Goal: Entertainment & Leisure: Consume media (video, audio)

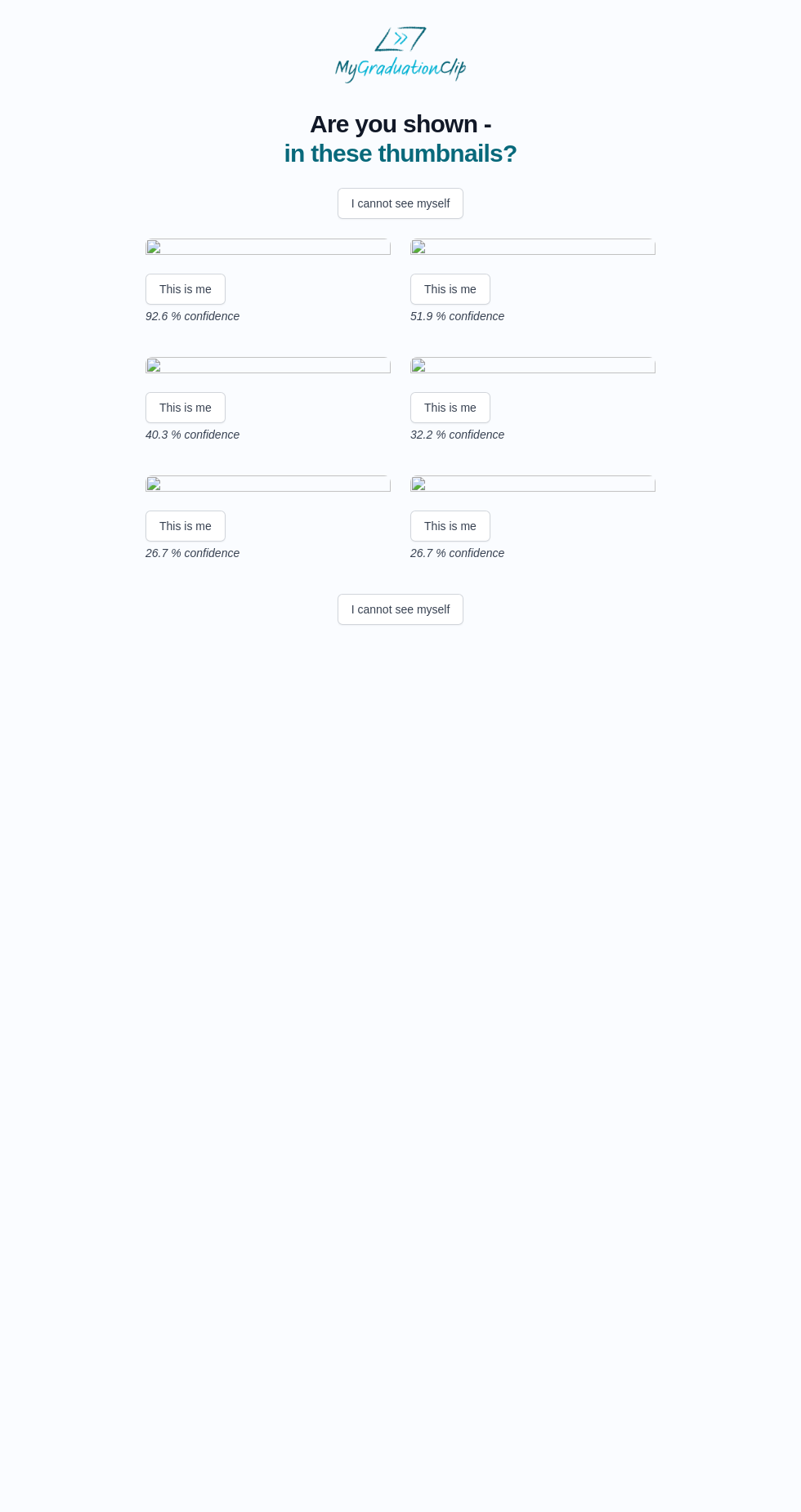
click at [313, 261] on img at bounding box center [268, 249] width 245 height 22
click at [192, 305] on button "This is me" at bounding box center [185, 289] width 81 height 31
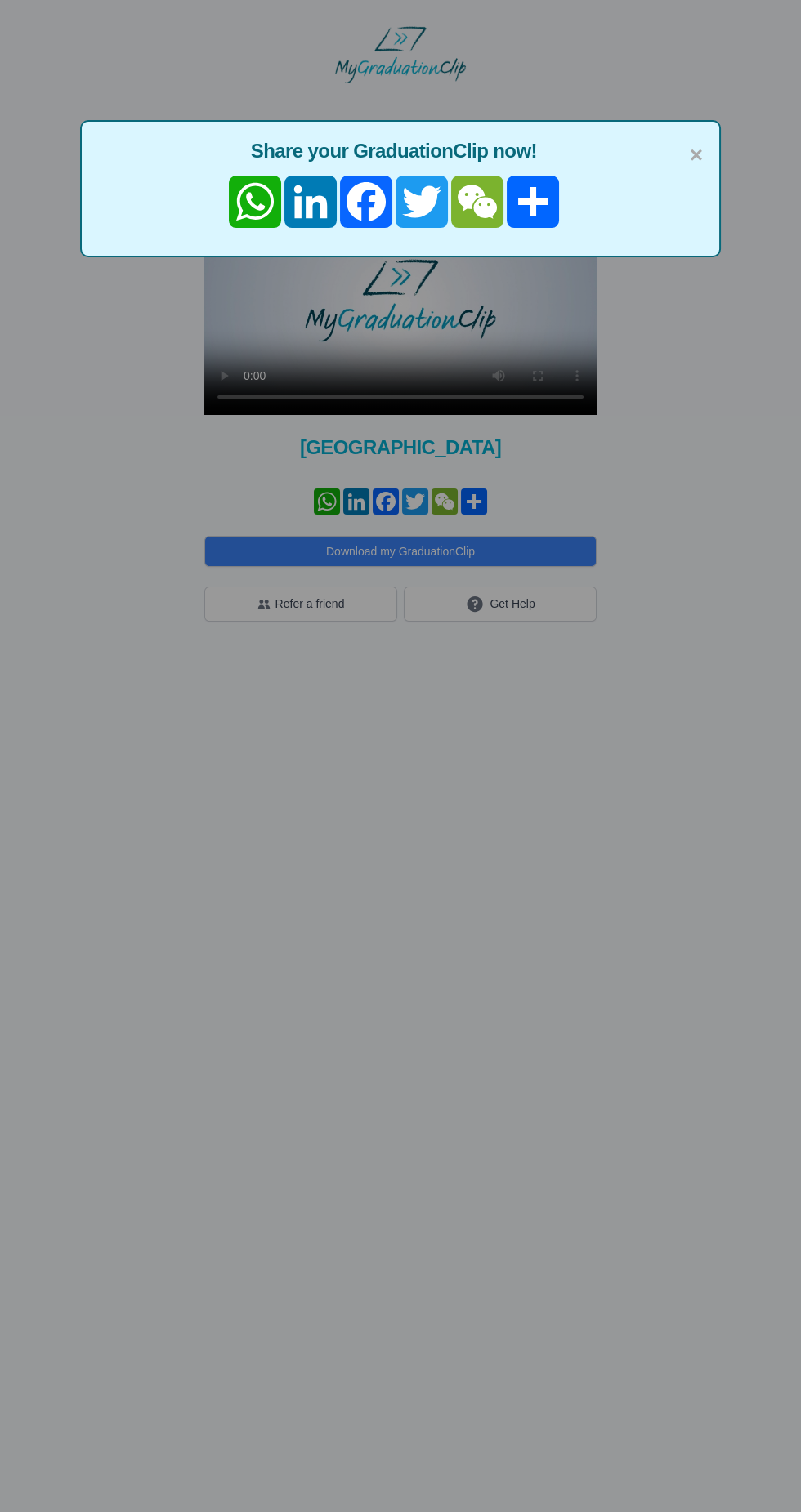
click at [582, 353] on div "× Share your GraduationClip now! WhatsApp LinkedIn Facebook Twitter WeChat Share" at bounding box center [400, 756] width 801 height 1512
click at [696, 156] on span "×" at bounding box center [696, 156] width 13 height 35
